Goal: Task Accomplishment & Management: Manage account settings

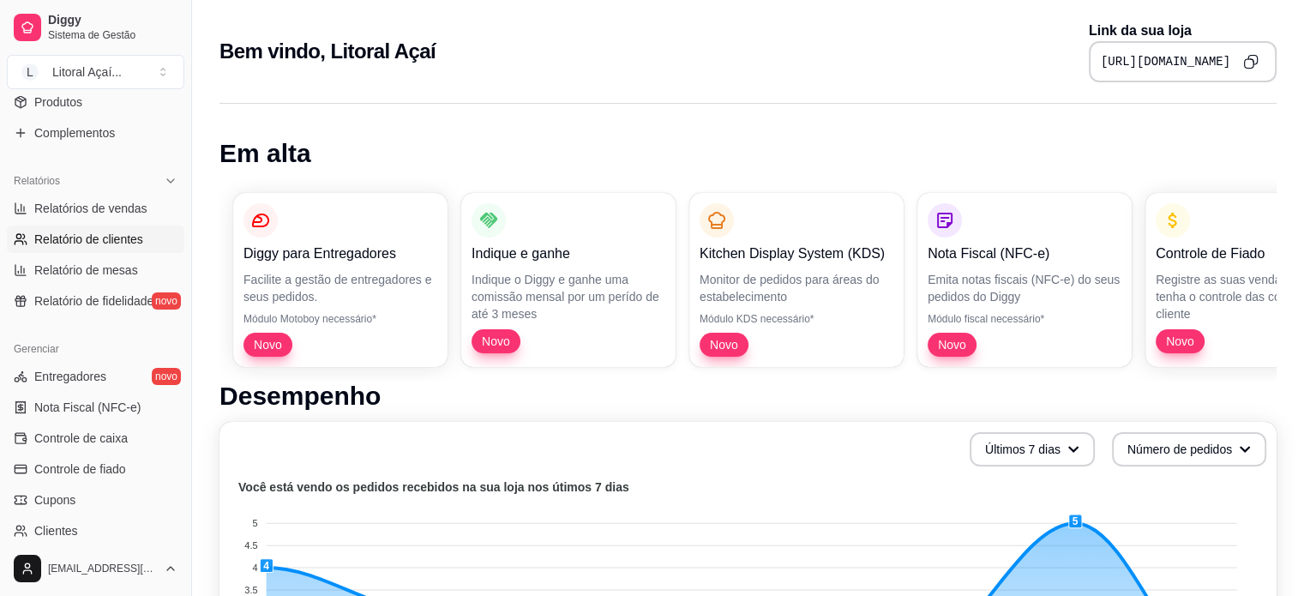
scroll to position [466, 0]
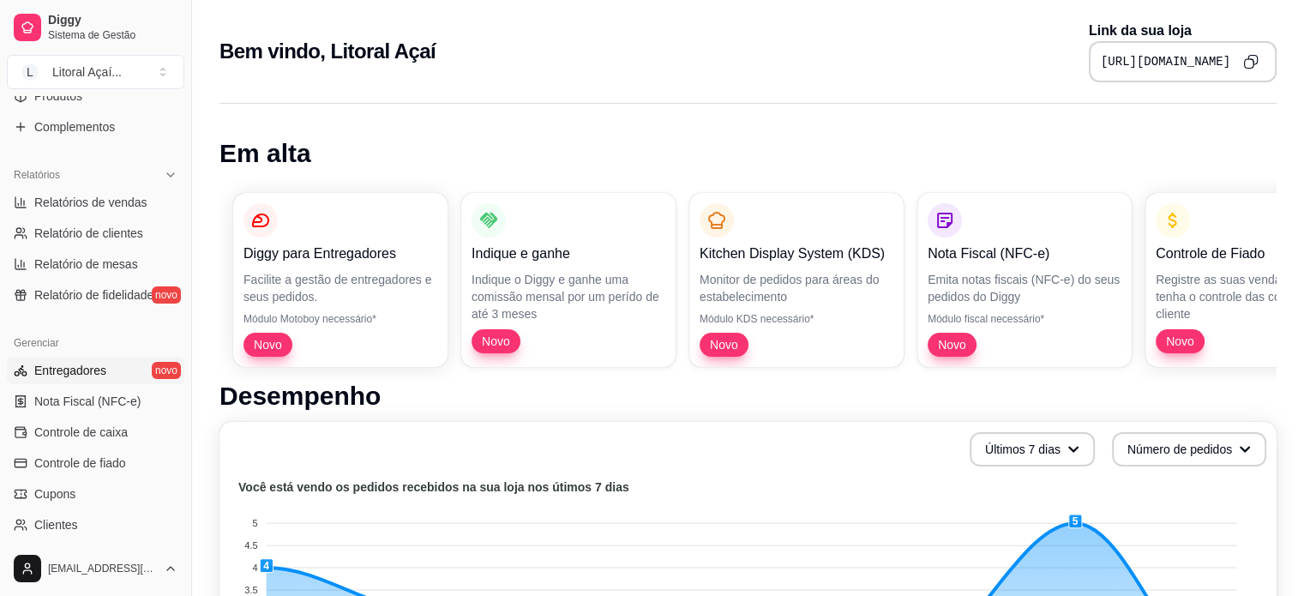
click at [93, 357] on link "Entregadores novo" at bounding box center [96, 370] width 178 height 27
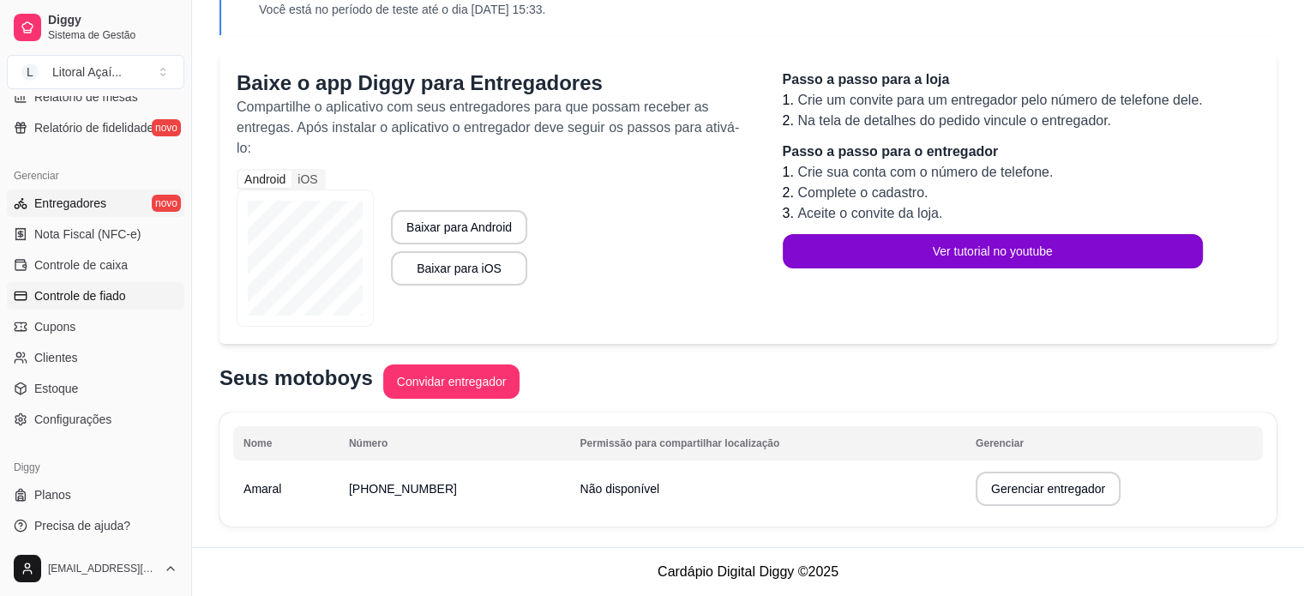
scroll to position [637, 0]
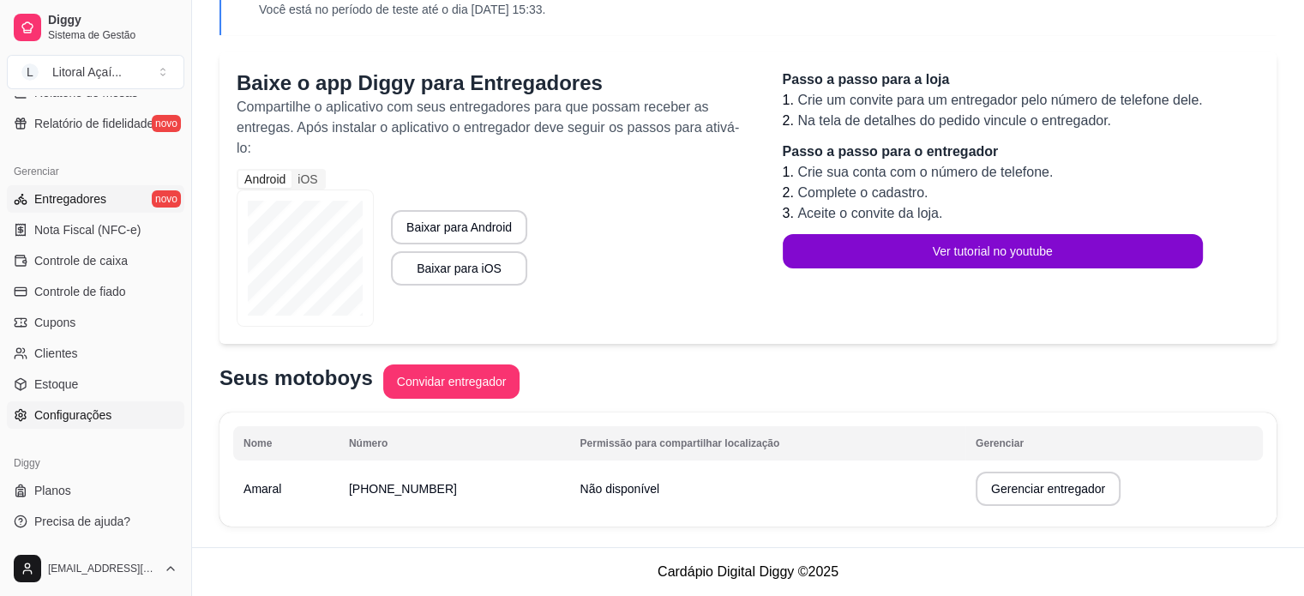
click at [90, 409] on span "Configurações" at bounding box center [72, 415] width 77 height 17
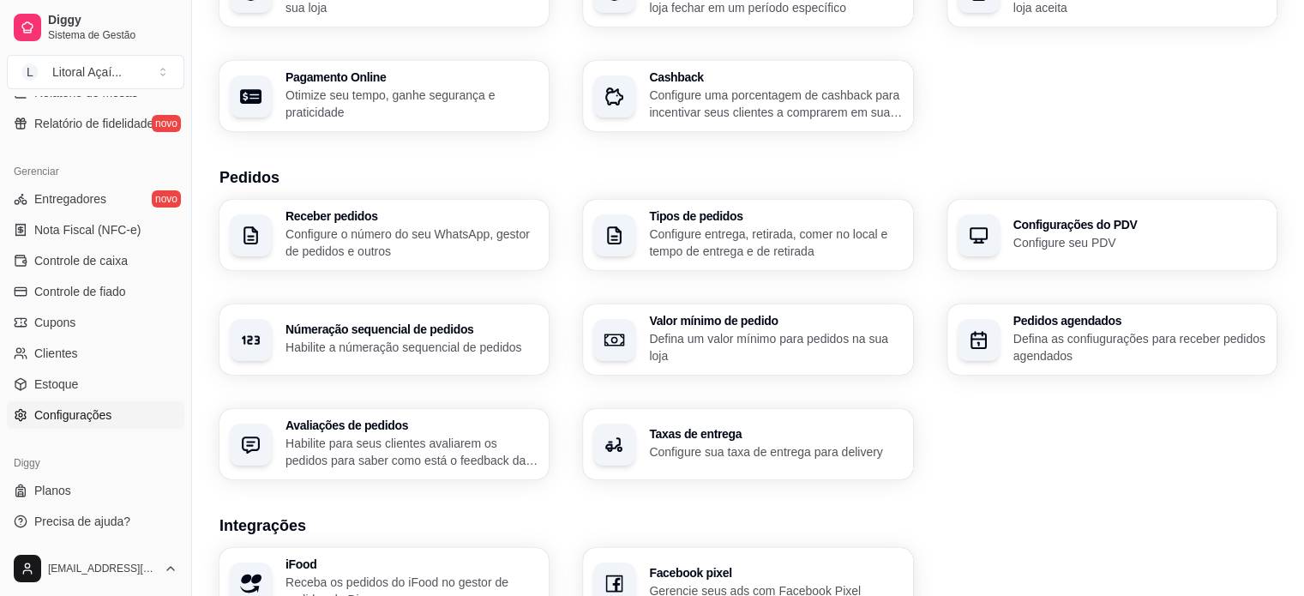
scroll to position [257, 0]
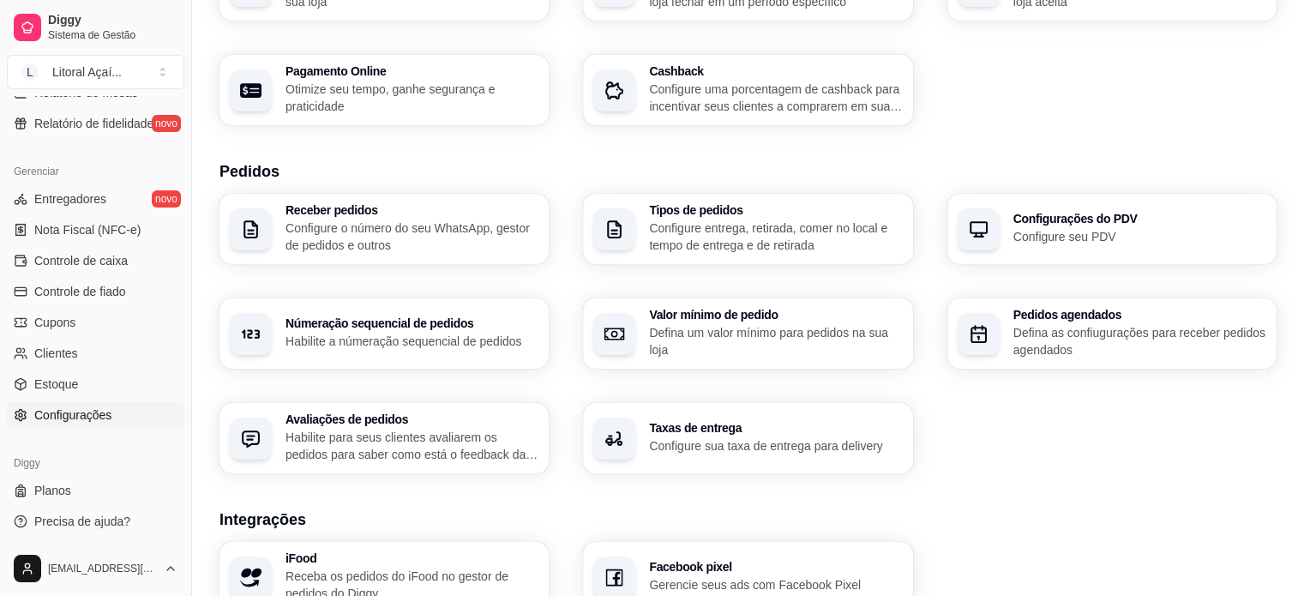
click at [762, 414] on div "Taxas de entrega Configure sua taxa de entrega para delivery" at bounding box center [747, 438] width 329 height 70
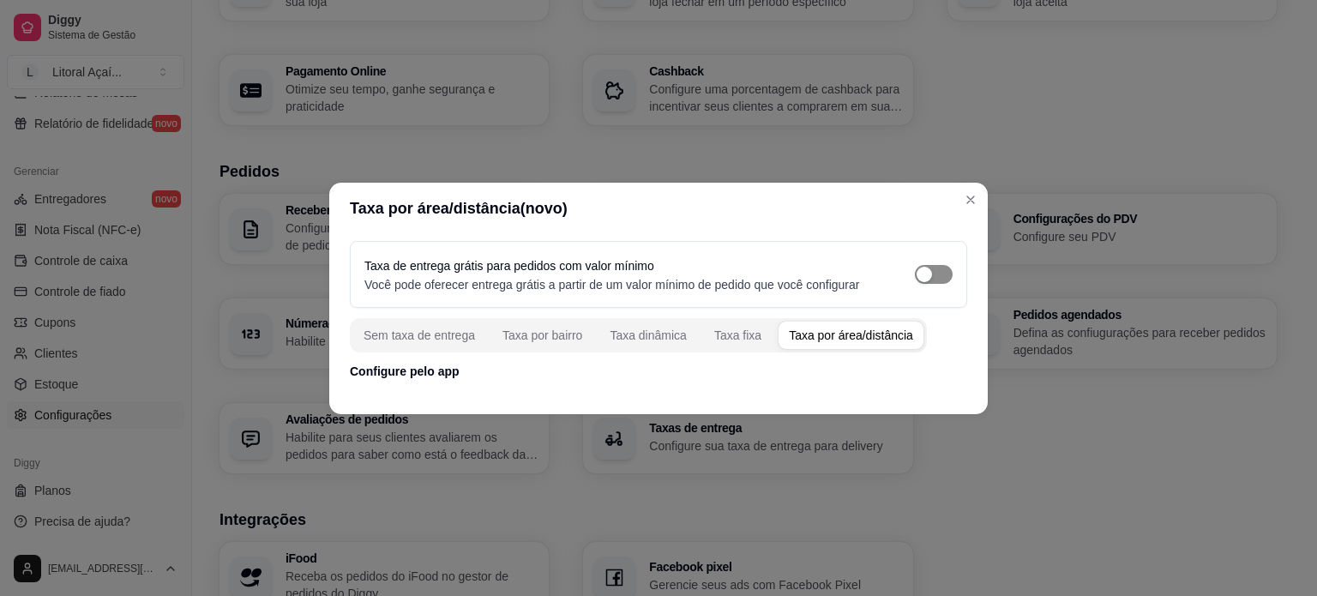
click at [923, 274] on div "button" at bounding box center [924, 274] width 15 height 15
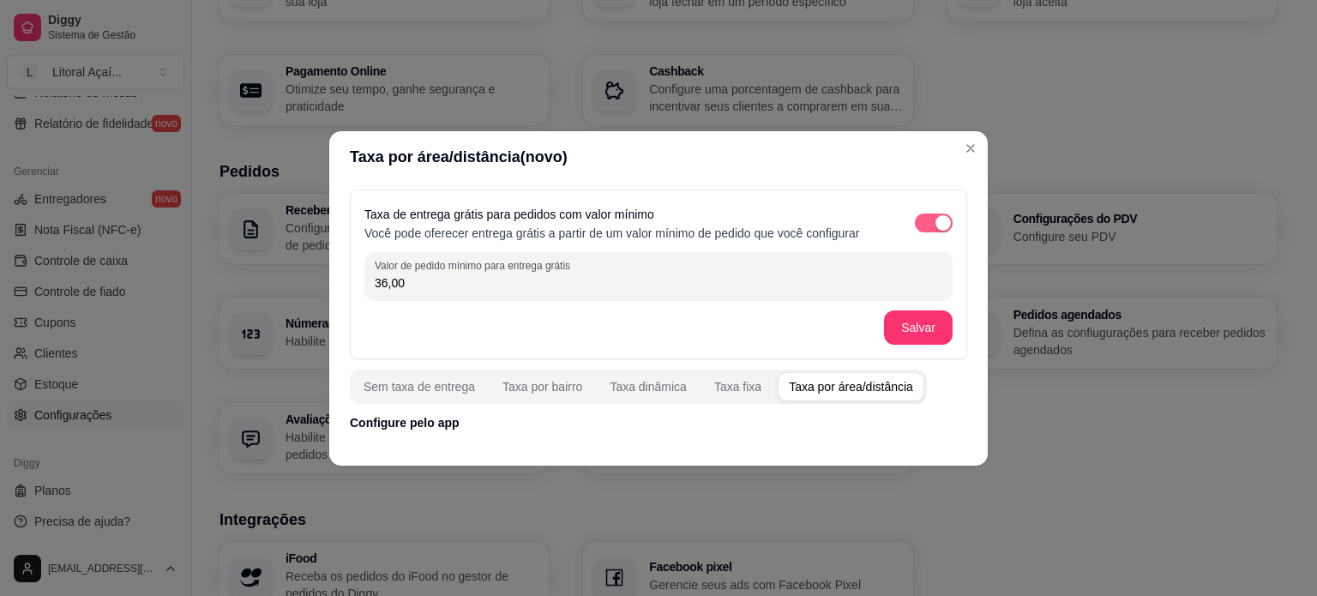
click at [934, 214] on span "button" at bounding box center [934, 223] width 38 height 19
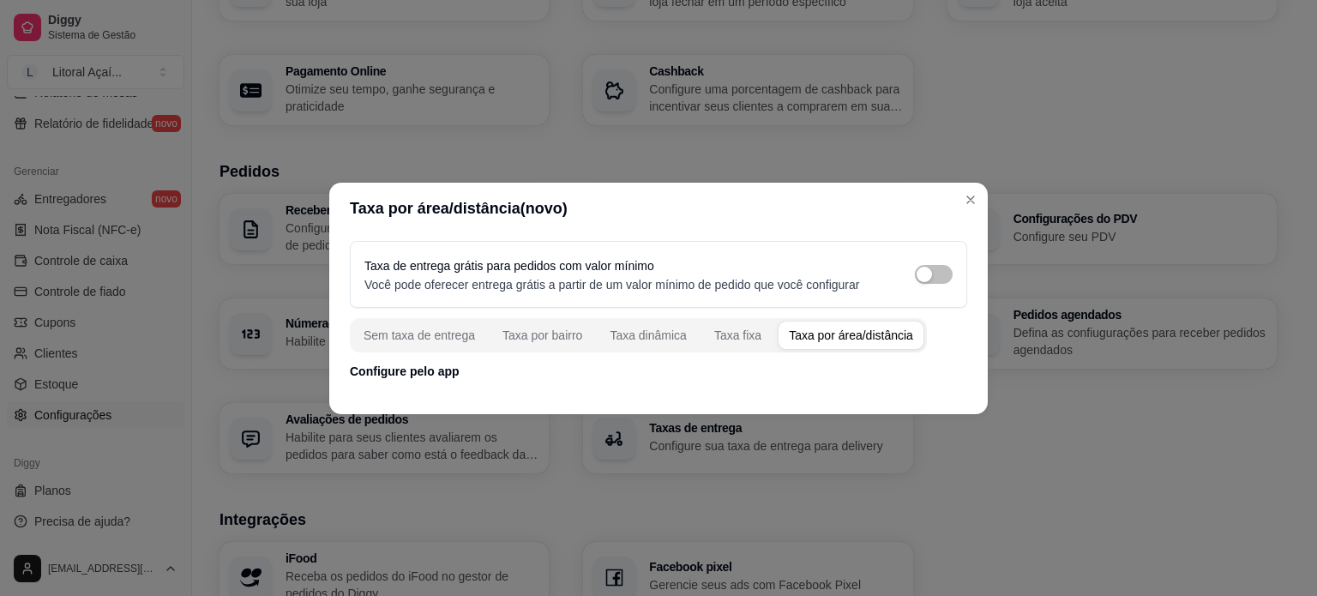
click at [407, 370] on p "Configure pelo app" at bounding box center [659, 371] width 618 height 17
